Goal: Task Accomplishment & Management: Use online tool/utility

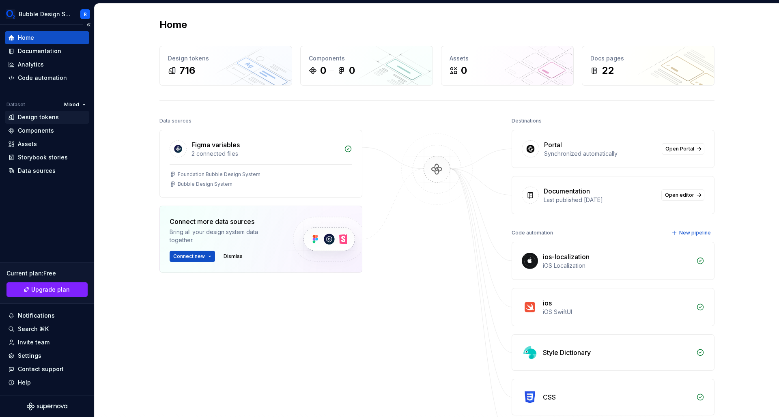
click at [43, 118] on div "Design tokens" at bounding box center [38, 117] width 41 height 8
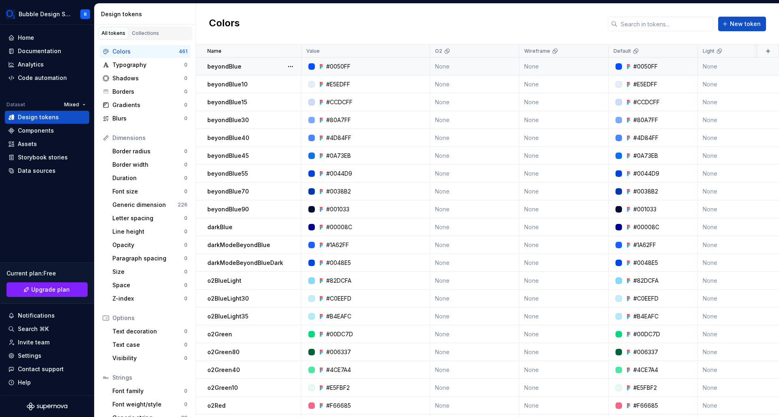
click at [236, 67] on p "beyondBlue" at bounding box center [224, 67] width 34 height 8
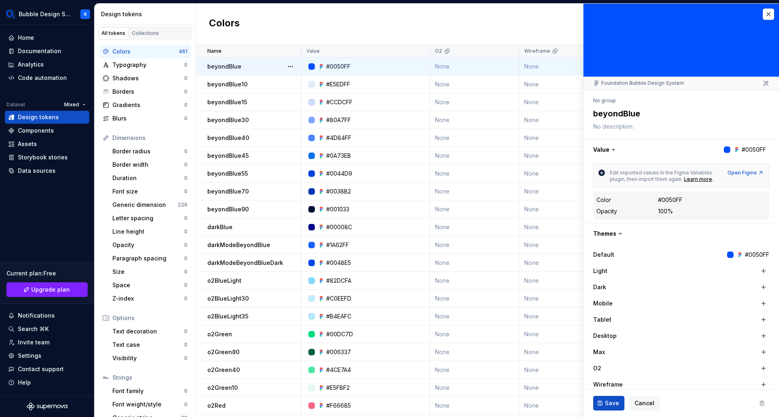
click at [236, 67] on p "beyondBlue" at bounding box center [224, 67] width 34 height 8
type textarea "*"
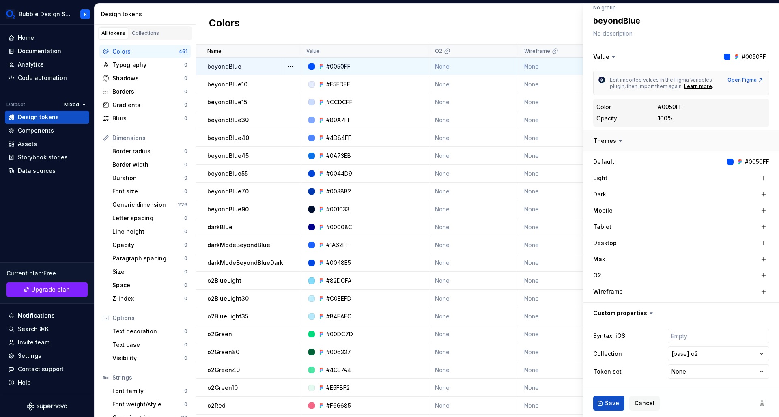
scroll to position [92, 0]
click at [759, 357] on html "Bubble Design System R Home Documentation Analytics Code automation Dataset Mix…" at bounding box center [389, 208] width 779 height 417
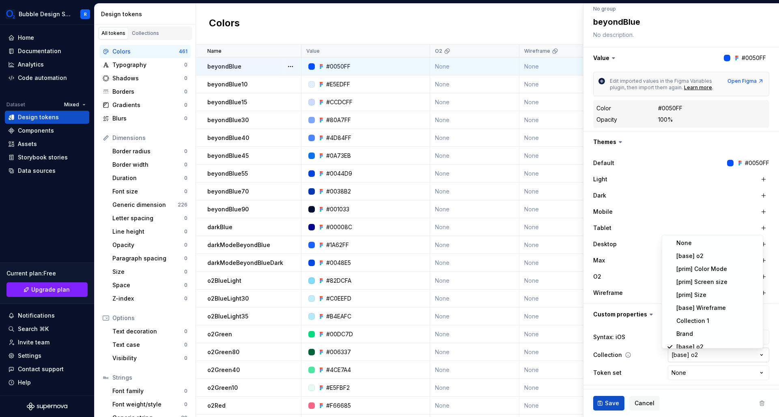
scroll to position [5, 0]
click at [772, 357] on html "Bubble Design System R Home Documentation Analytics Code automation Dataset Mix…" at bounding box center [389, 208] width 779 height 417
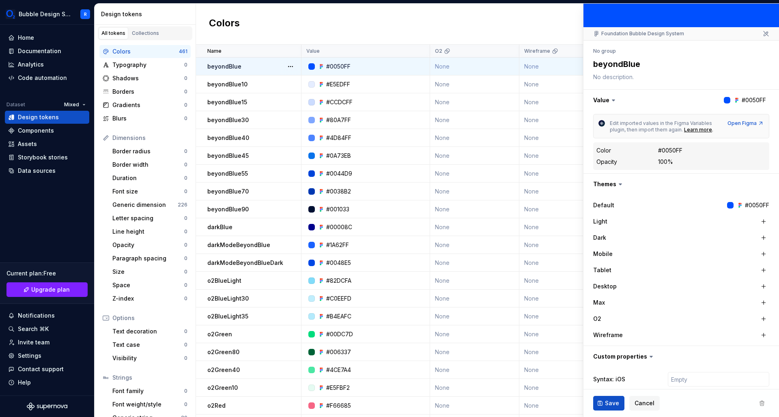
scroll to position [50, 0]
click at [518, 27] on div "Colors New token" at bounding box center [487, 24] width 583 height 41
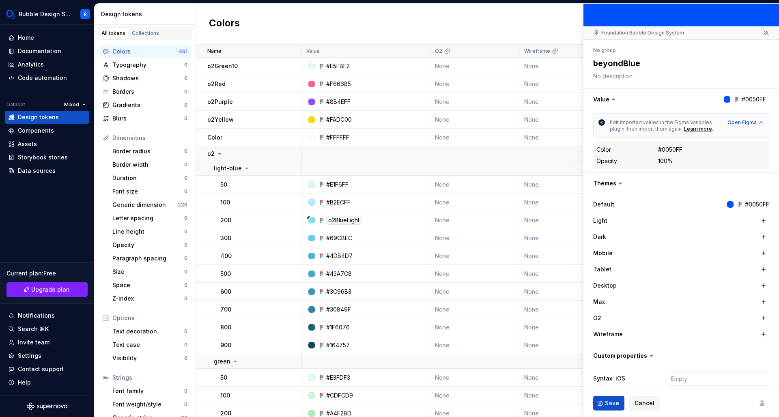
type textarea "*"
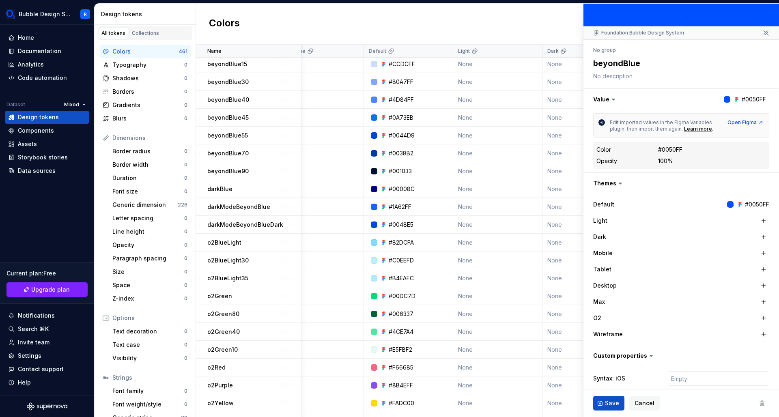
scroll to position [0, 0]
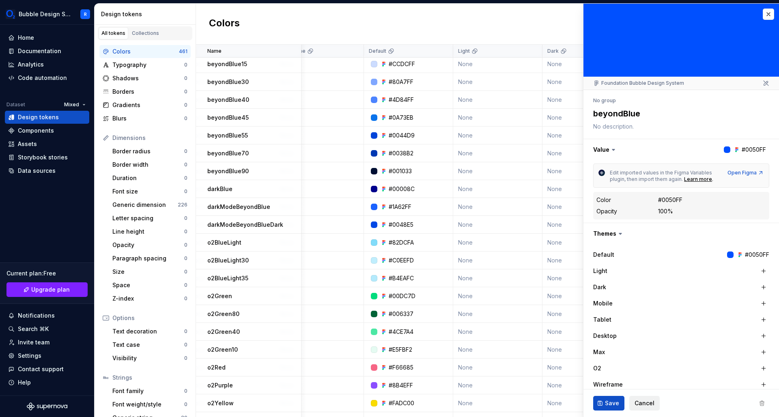
click at [644, 402] on span "Cancel" at bounding box center [645, 403] width 20 height 8
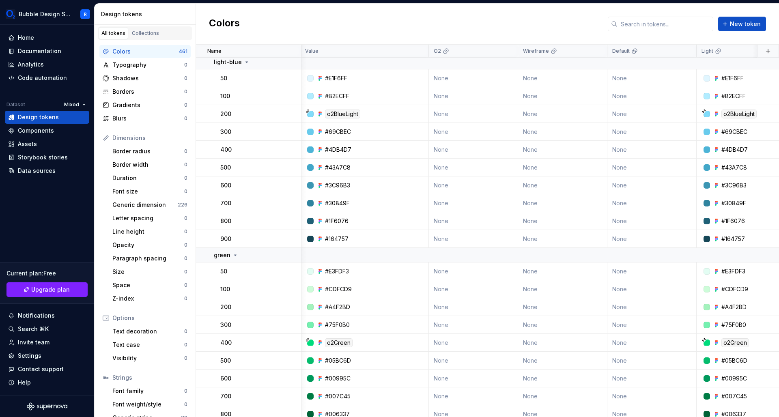
scroll to position [430, 1]
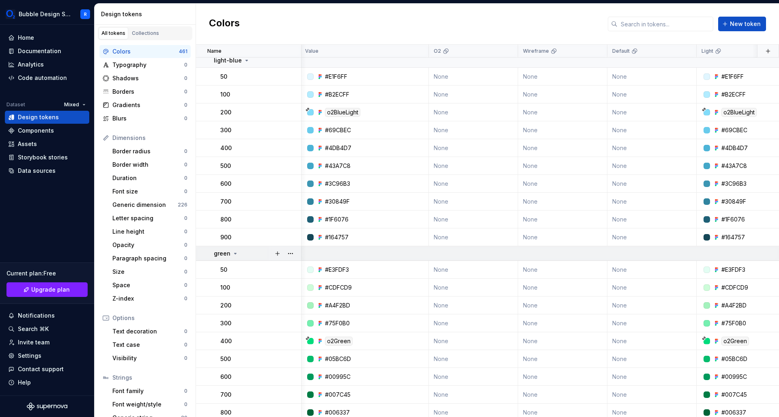
click at [232, 254] on icon at bounding box center [235, 253] width 6 height 6
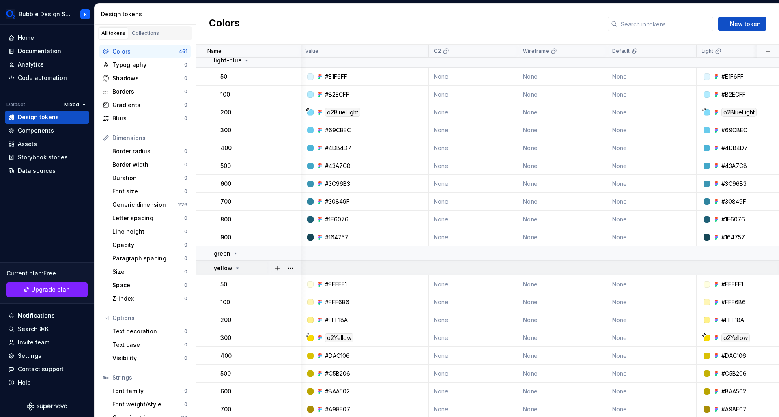
click at [234, 269] on icon at bounding box center [237, 268] width 6 height 6
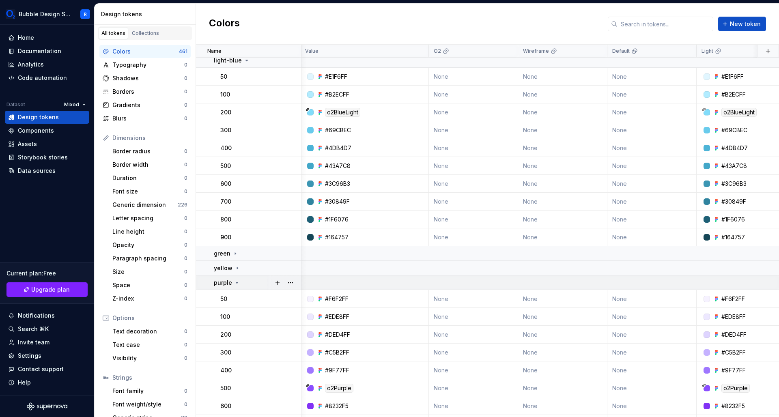
click at [235, 283] on icon at bounding box center [237, 283] width 6 height 6
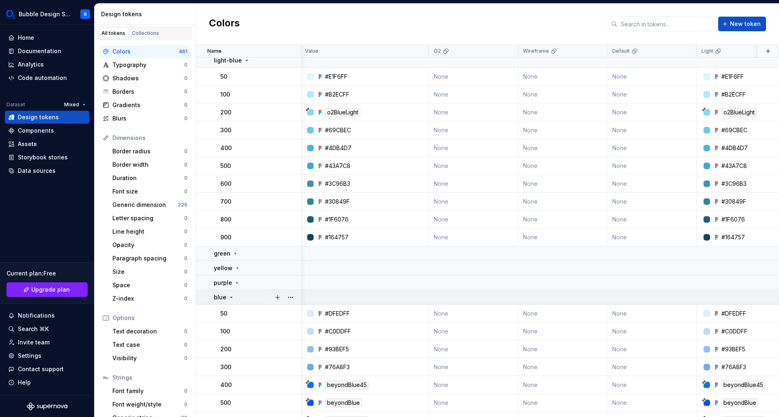
click at [234, 297] on div "blue" at bounding box center [257, 297] width 87 height 8
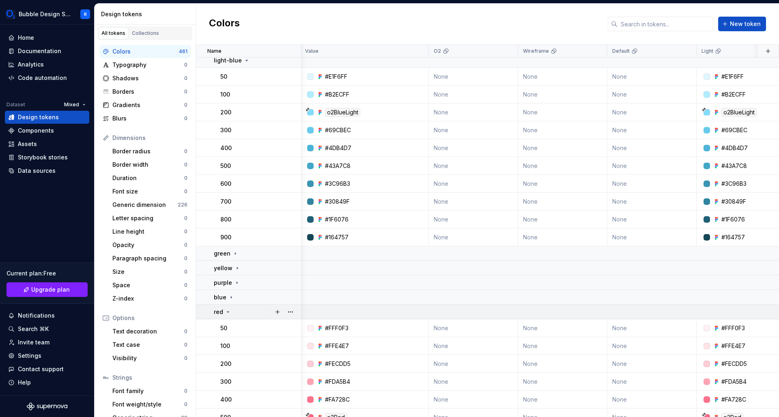
click at [228, 313] on icon at bounding box center [228, 312] width 6 height 6
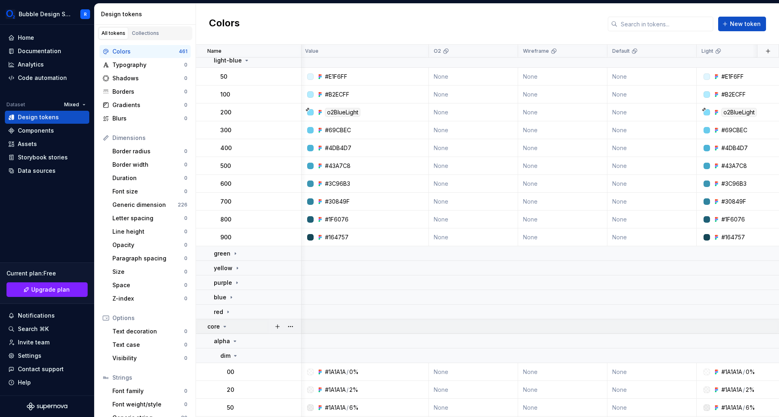
click at [224, 325] on icon at bounding box center [225, 326] width 6 height 6
click at [237, 340] on icon at bounding box center [240, 341] width 6 height 6
click at [221, 356] on icon at bounding box center [222, 356] width 6 height 6
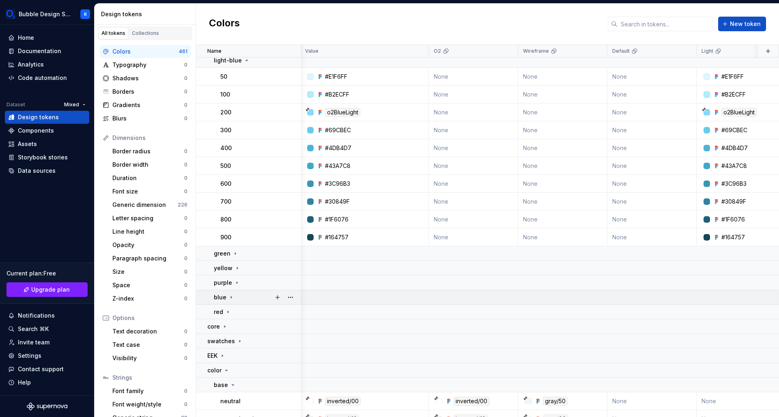
scroll to position [574, 1]
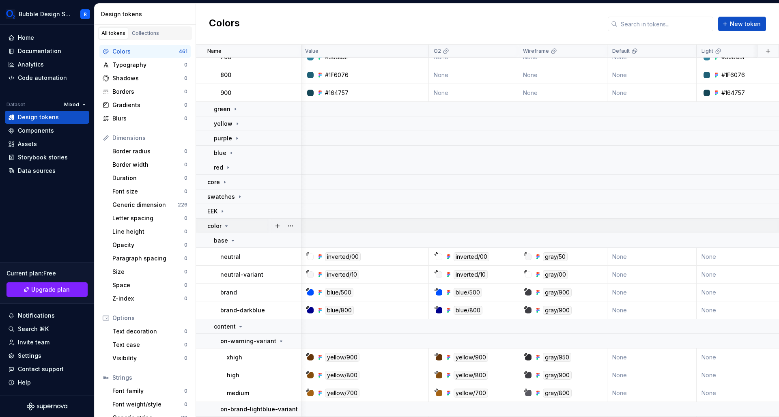
click at [224, 223] on icon at bounding box center [226, 226] width 6 height 6
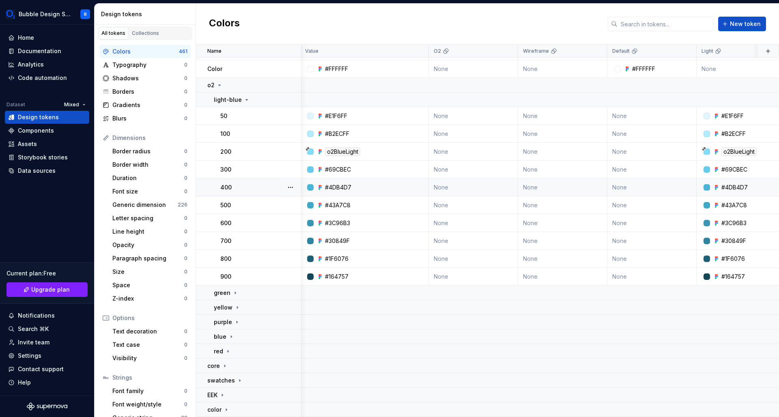
scroll to position [245, 1]
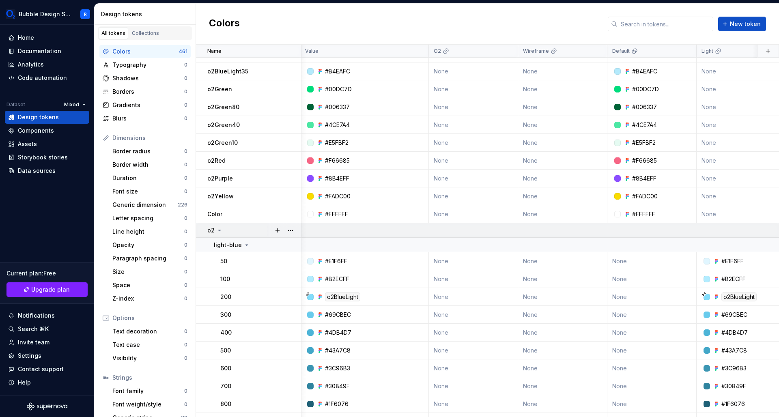
click at [218, 228] on icon at bounding box center [219, 230] width 6 height 6
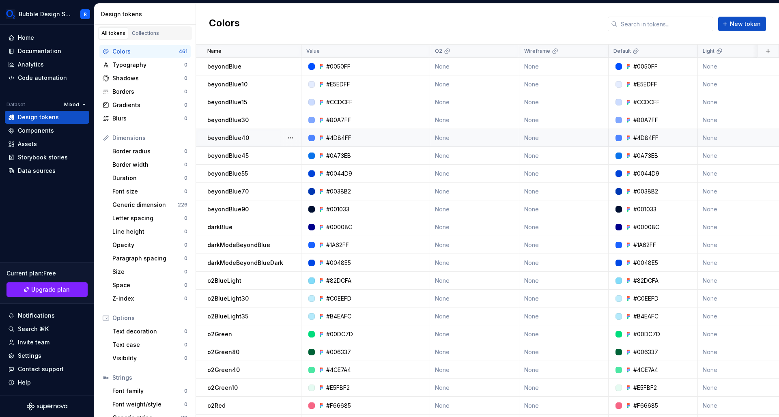
scroll to position [128, 0]
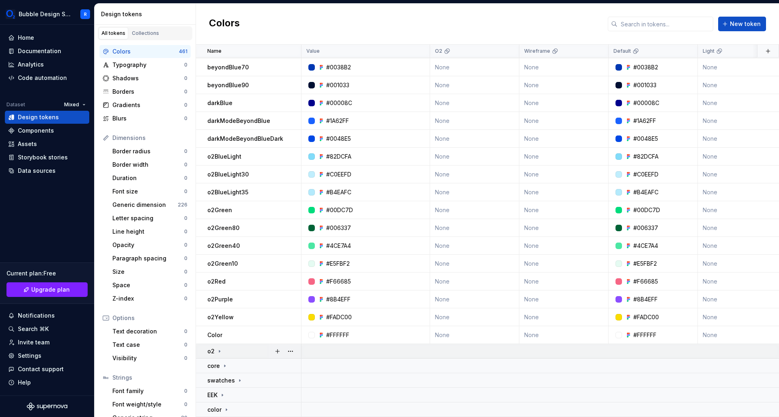
click at [215, 347] on div "o2" at bounding box center [214, 351] width 15 height 8
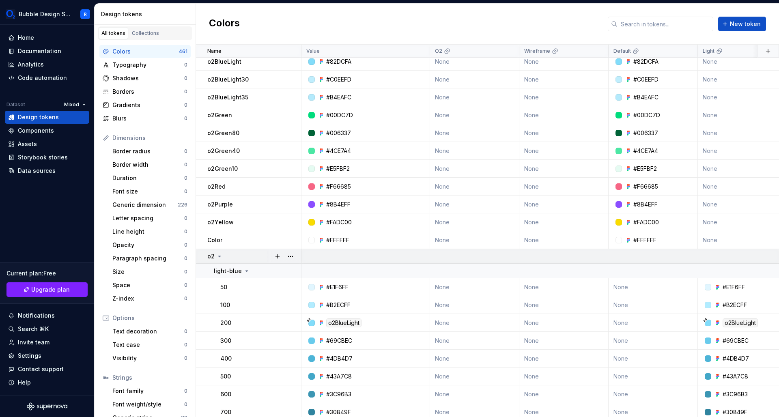
scroll to position [218, 0]
click at [212, 257] on p "o2" at bounding box center [210, 257] width 7 height 8
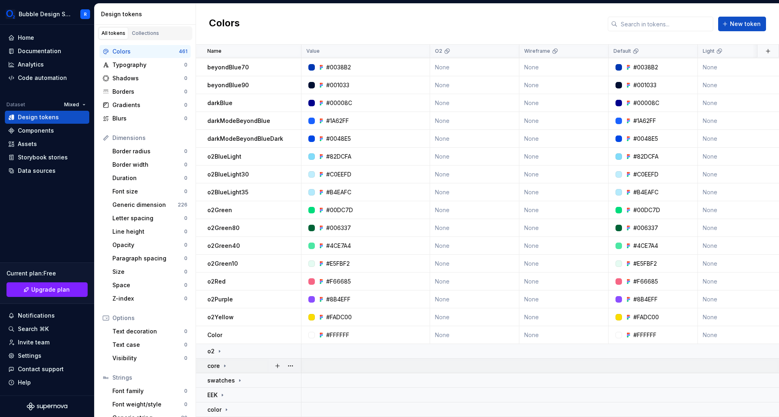
click at [222, 363] on icon at bounding box center [225, 366] width 6 height 6
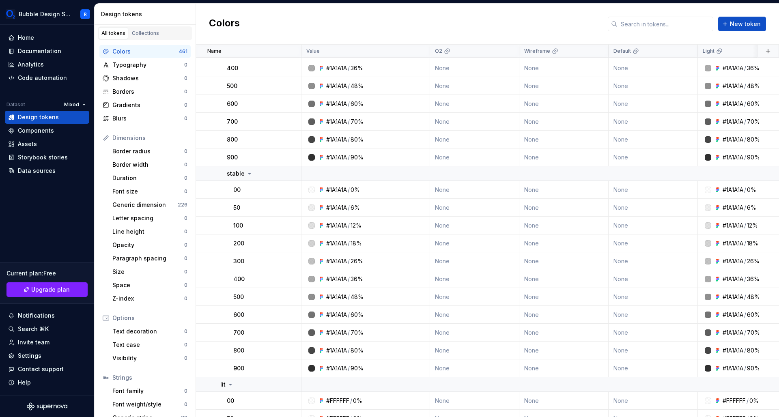
scroll to position [265, 0]
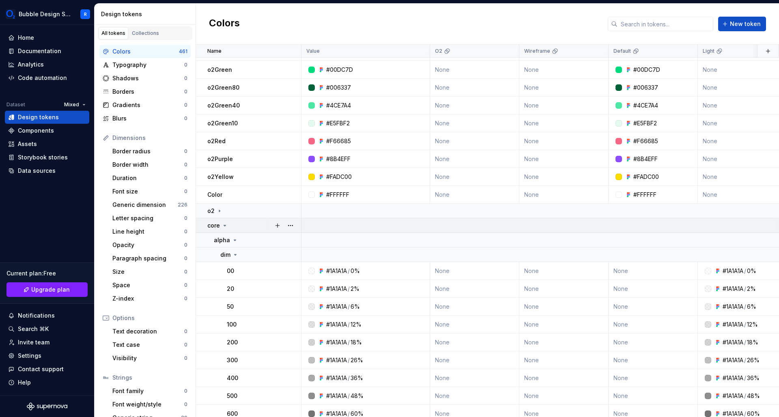
click at [222, 226] on icon at bounding box center [225, 225] width 6 height 6
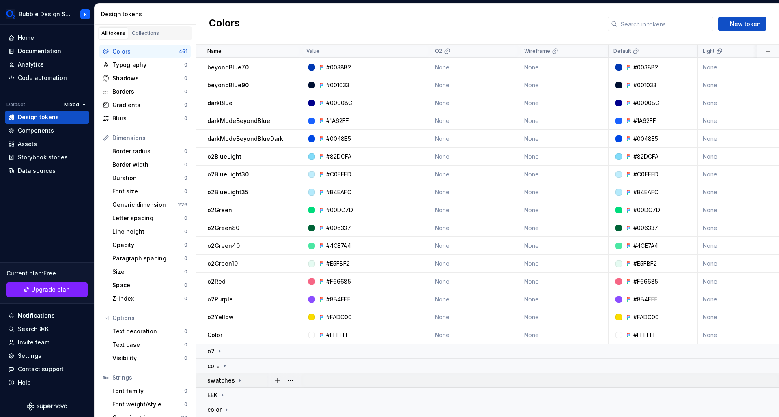
click at [228, 373] on td "swatches" at bounding box center [249, 380] width 106 height 15
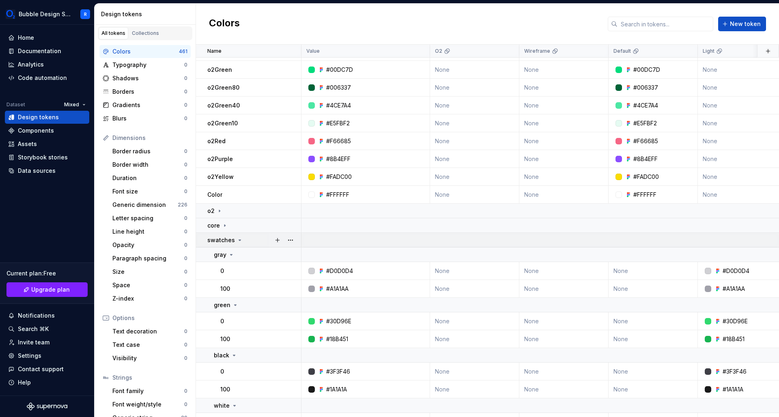
click at [235, 237] on div "swatches" at bounding box center [225, 240] width 36 height 8
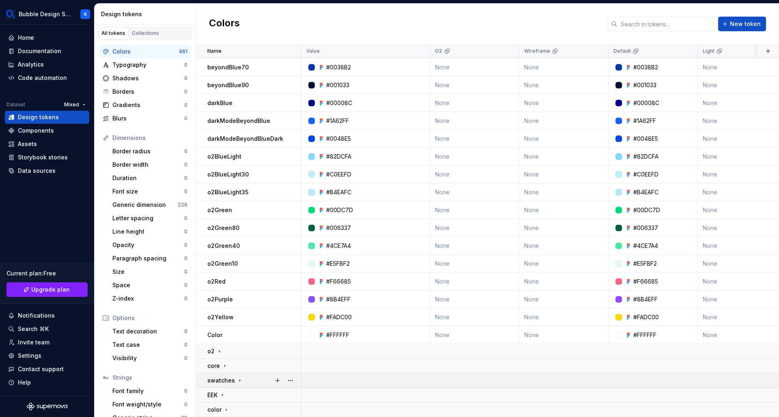
scroll to position [127, 0]
click at [219, 391] on div "EEK" at bounding box center [216, 395] width 18 height 8
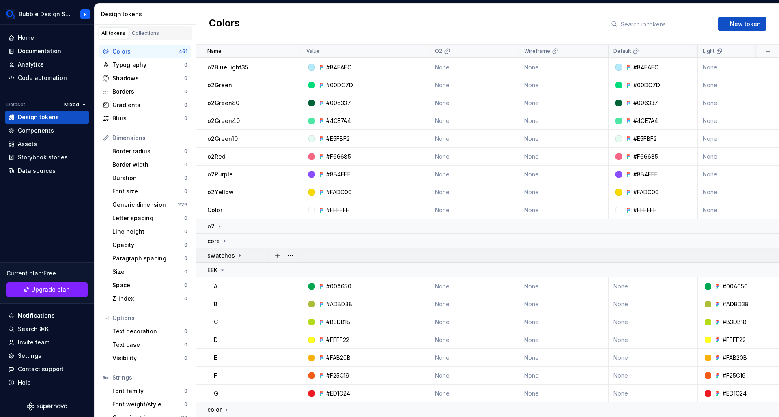
scroll to position [252, 0]
click at [213, 267] on p "EEK" at bounding box center [212, 270] width 10 height 8
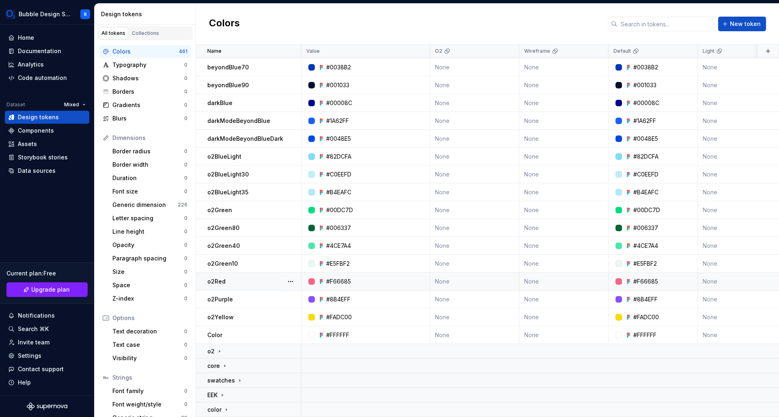
scroll to position [127, 0]
click at [218, 406] on p "color" at bounding box center [214, 410] width 14 height 8
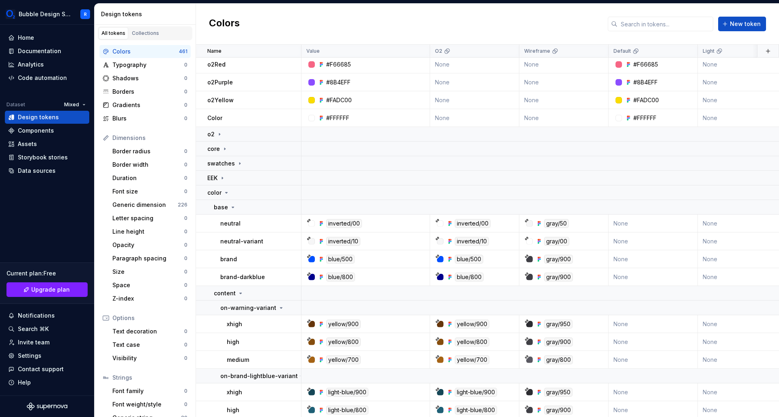
scroll to position [338, 0]
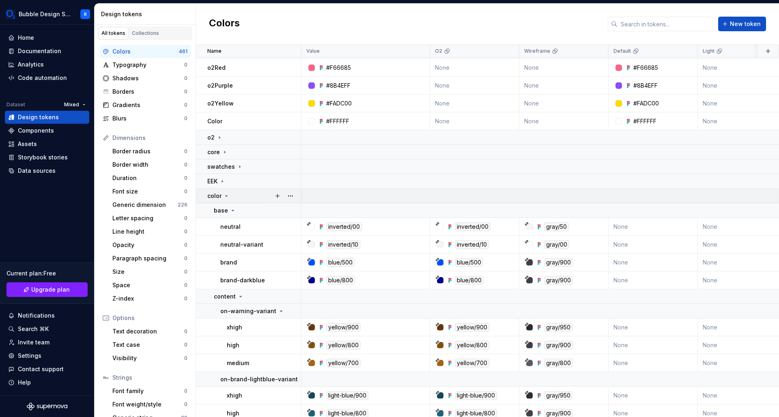
click at [223, 196] on icon at bounding box center [226, 196] width 6 height 6
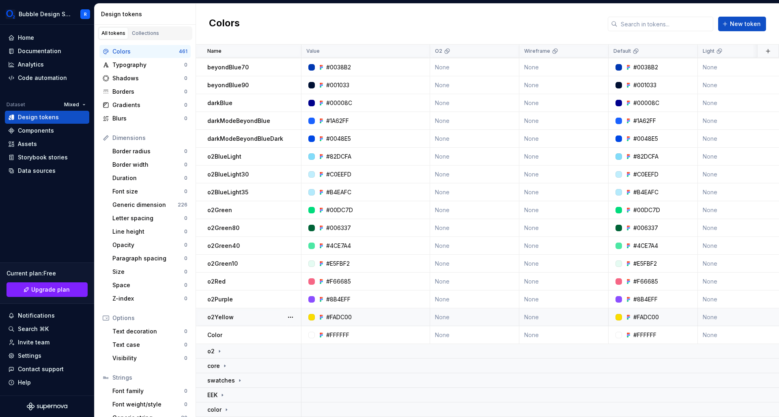
scroll to position [126, 0]
click at [214, 407] on p "color" at bounding box center [214, 410] width 14 height 8
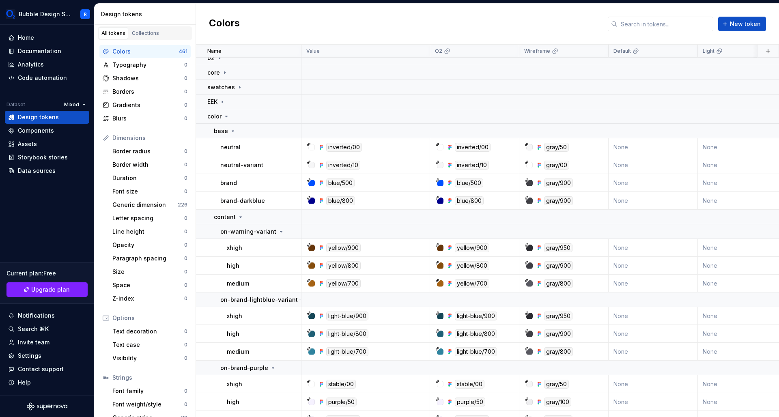
scroll to position [422, 0]
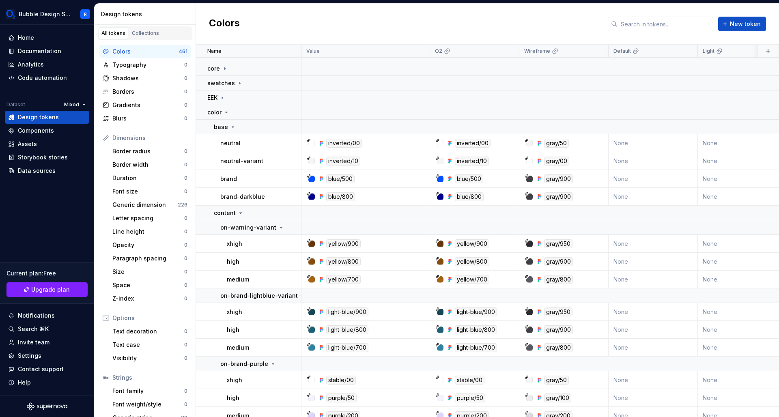
click at [521, 32] on div "Colors New token" at bounding box center [487, 24] width 583 height 41
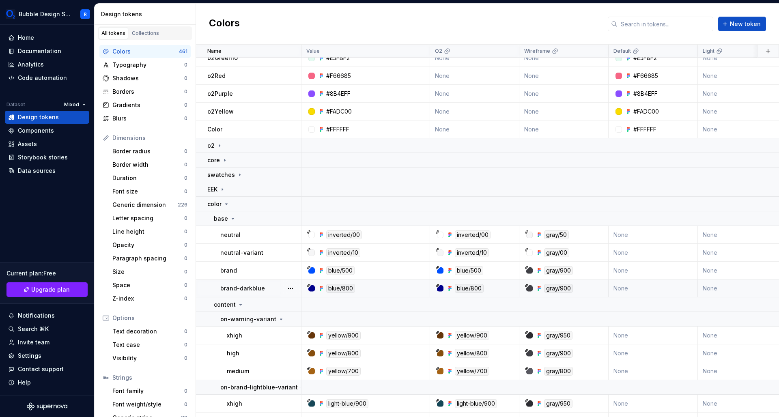
scroll to position [327, 0]
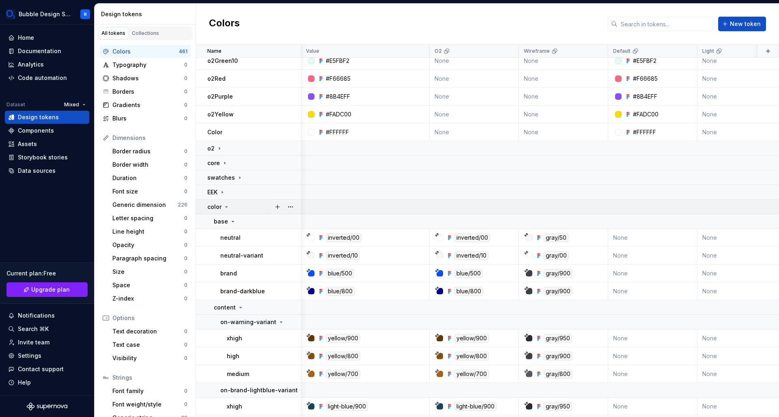
click at [224, 209] on icon at bounding box center [226, 207] width 6 height 6
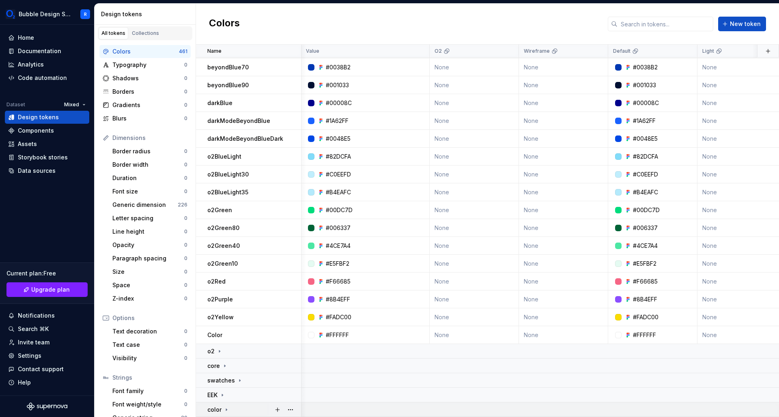
click at [225, 407] on icon at bounding box center [226, 410] width 6 height 6
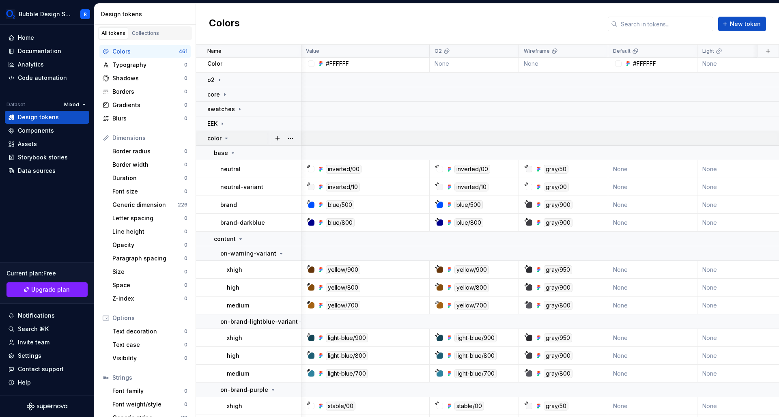
scroll to position [362, 0]
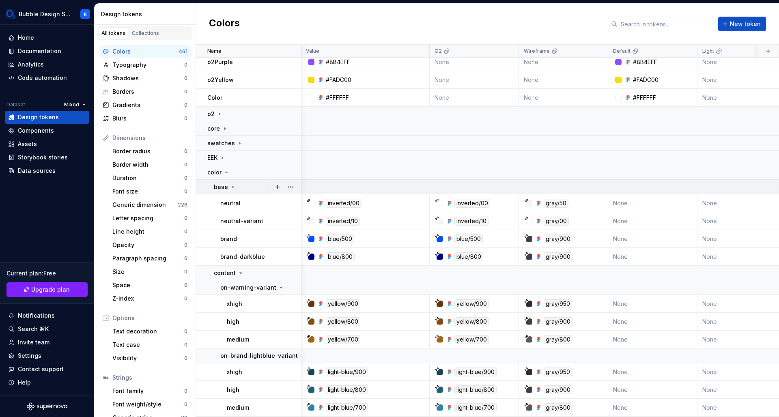
click at [230, 186] on icon at bounding box center [233, 187] width 6 height 6
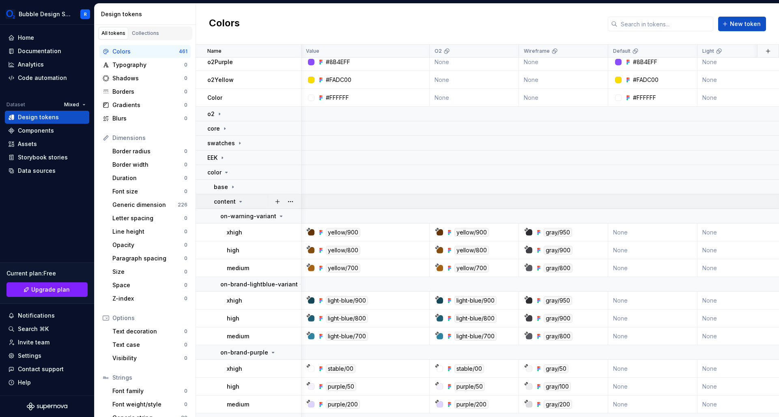
click at [240, 201] on icon at bounding box center [241, 201] width 2 height 1
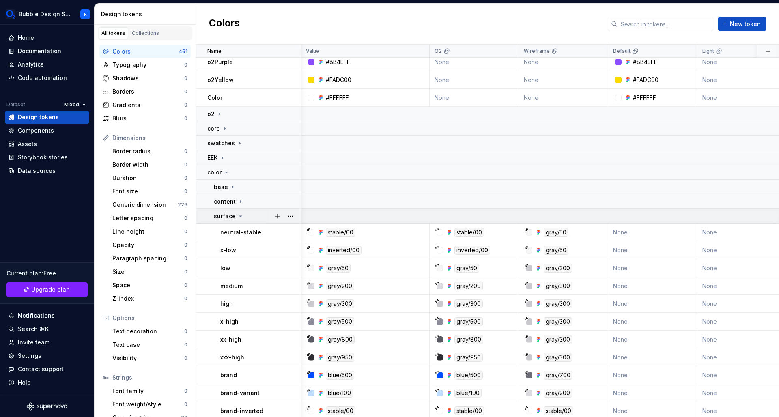
click at [238, 216] on icon at bounding box center [240, 216] width 6 height 6
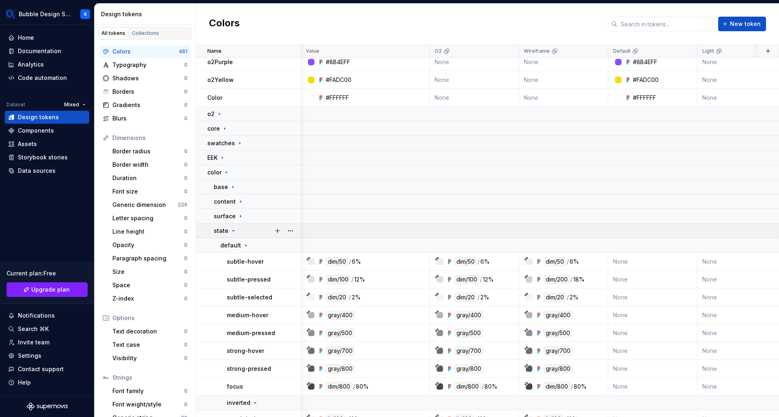
click at [235, 233] on icon at bounding box center [233, 231] width 6 height 6
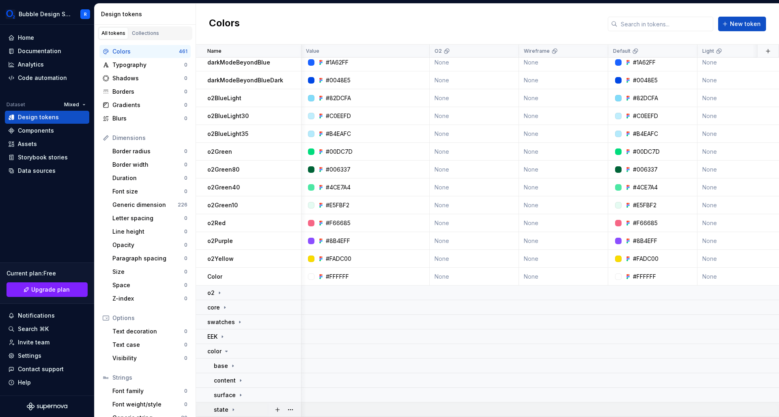
scroll to position [187, 0]
click at [218, 290] on icon at bounding box center [219, 293] width 6 height 6
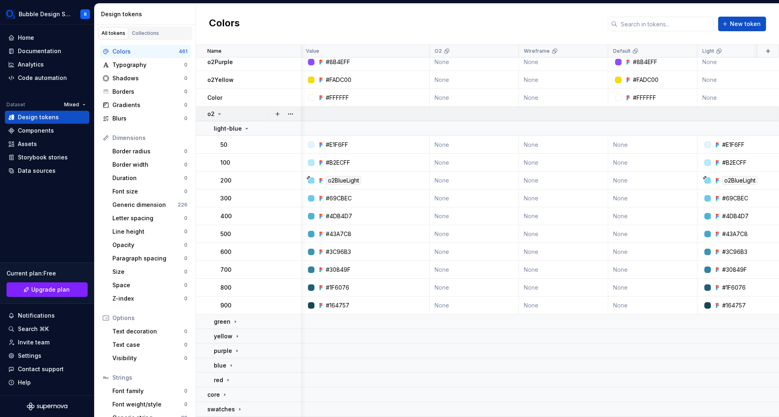
click at [219, 114] on icon at bounding box center [220, 114] width 2 height 1
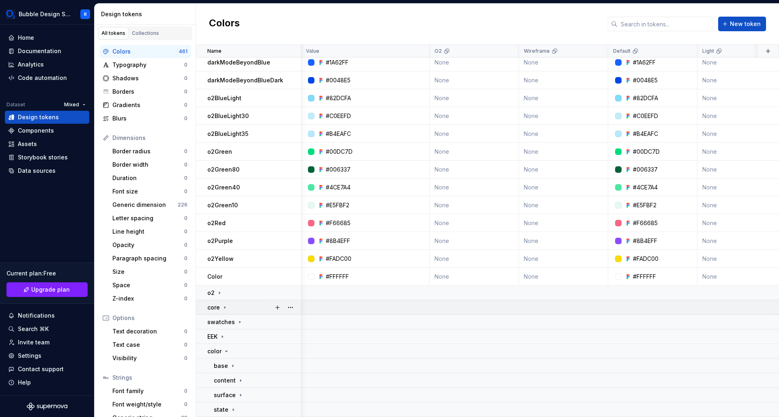
click at [224, 306] on icon at bounding box center [225, 307] width 6 height 6
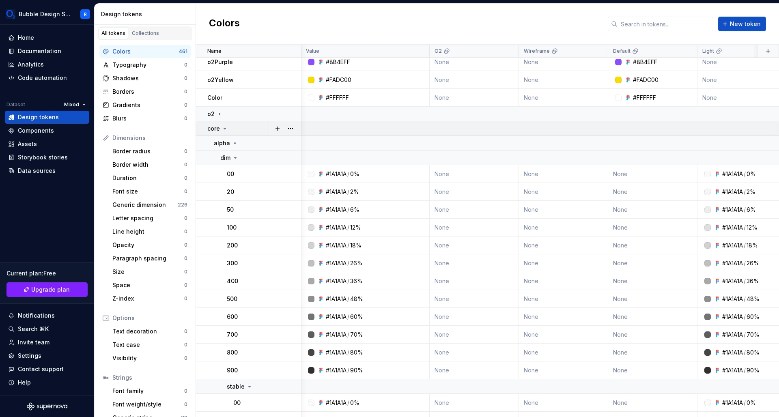
click at [224, 130] on icon at bounding box center [225, 128] width 6 height 6
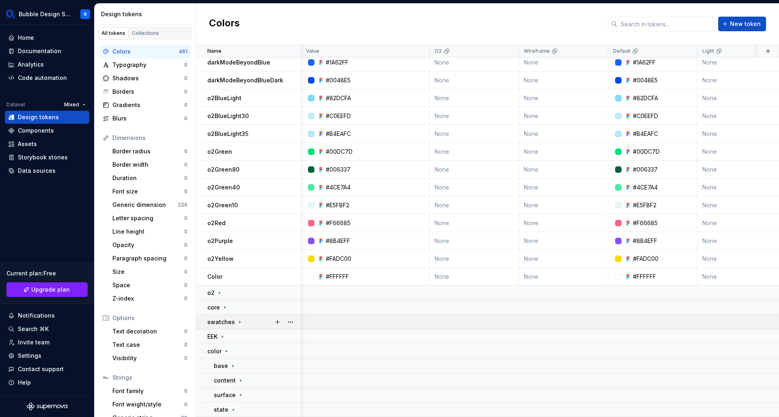
click at [237, 319] on icon at bounding box center [240, 322] width 6 height 6
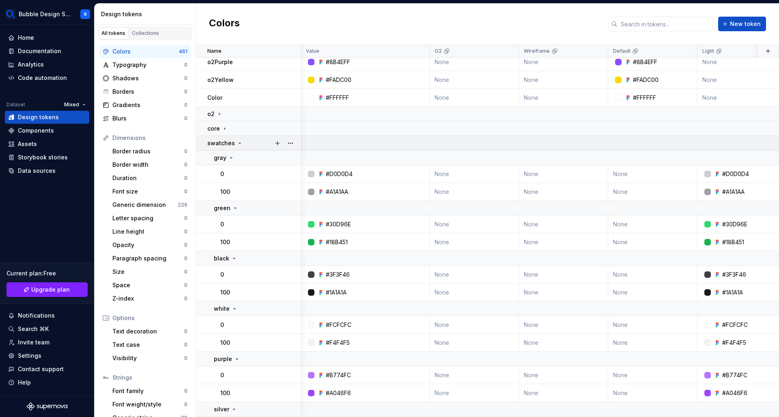
click at [237, 140] on icon at bounding box center [240, 143] width 6 height 6
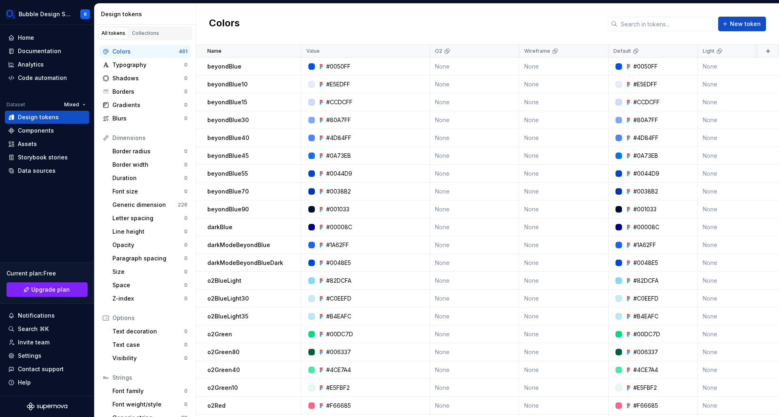
scroll to position [1, 0]
